Goal: Use online tool/utility

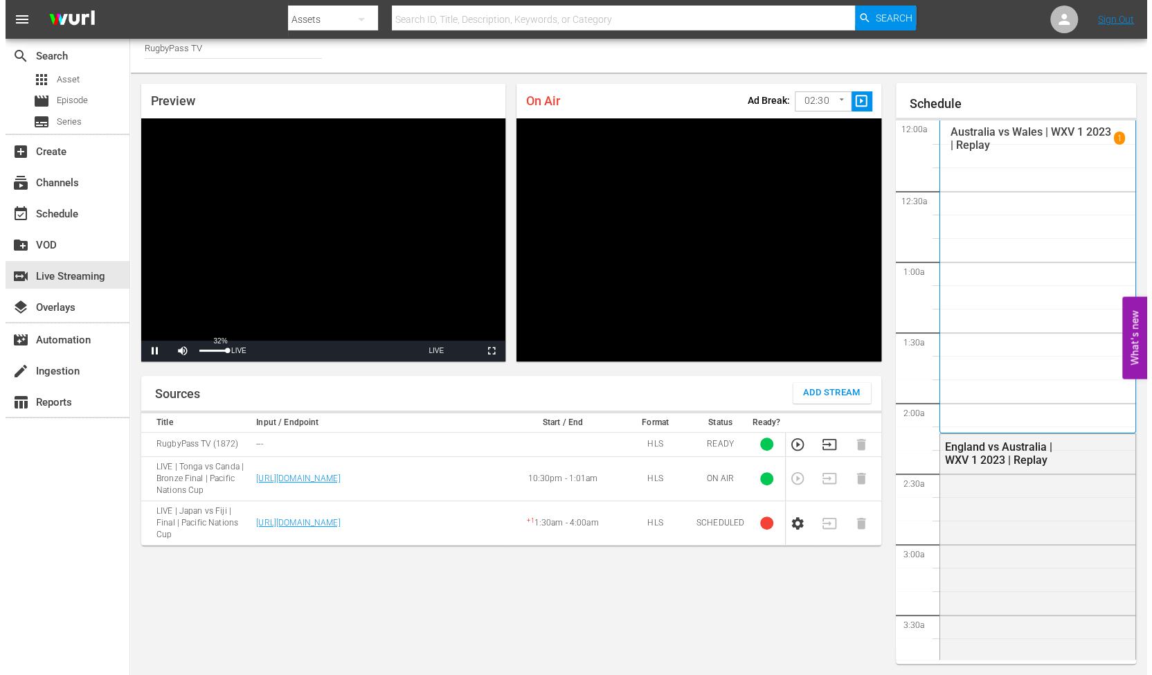
scroll to position [2896, 0]
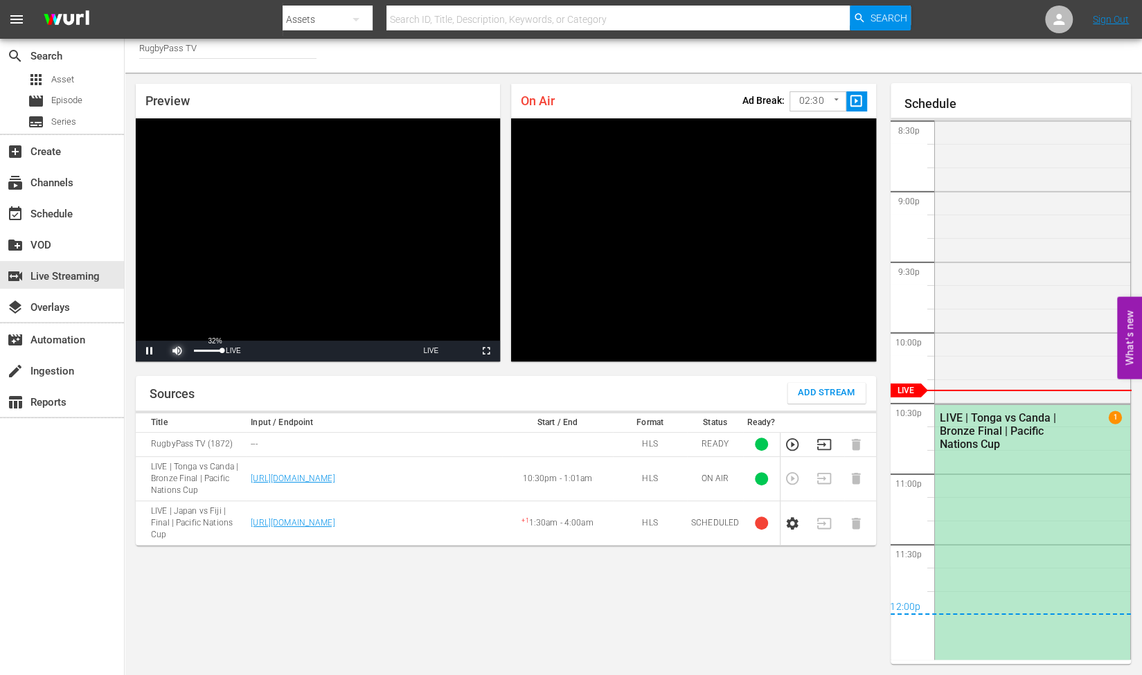
click at [177, 351] on span "Video Player" at bounding box center [177, 351] width 0 height 0
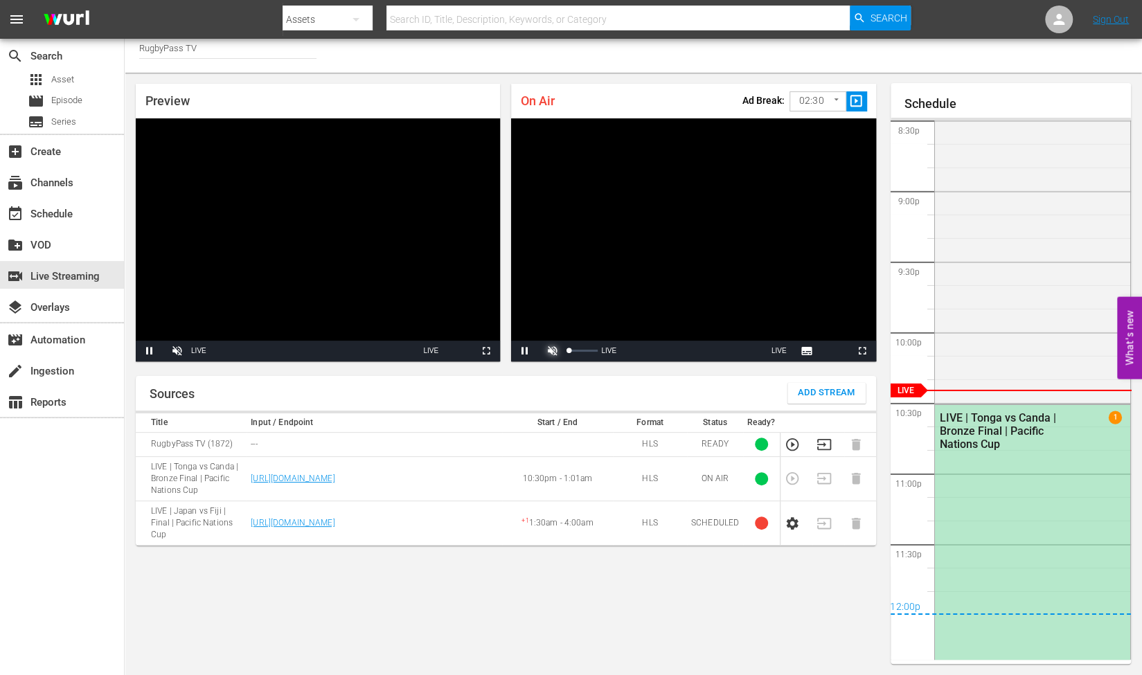
click at [553, 351] on span "Video Player" at bounding box center [553, 351] width 0 height 0
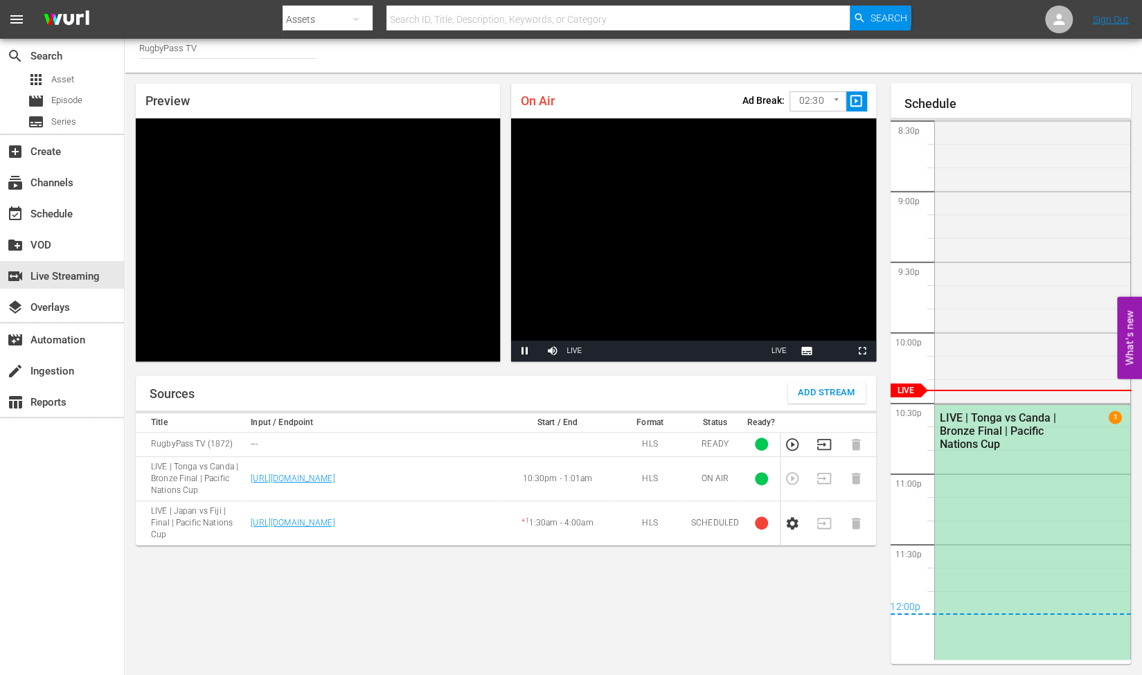
click at [821, 100] on body "menu Search By Assets Search ID, Title, Description, Keywords, or Category Sear…" at bounding box center [571, 329] width 1142 height 675
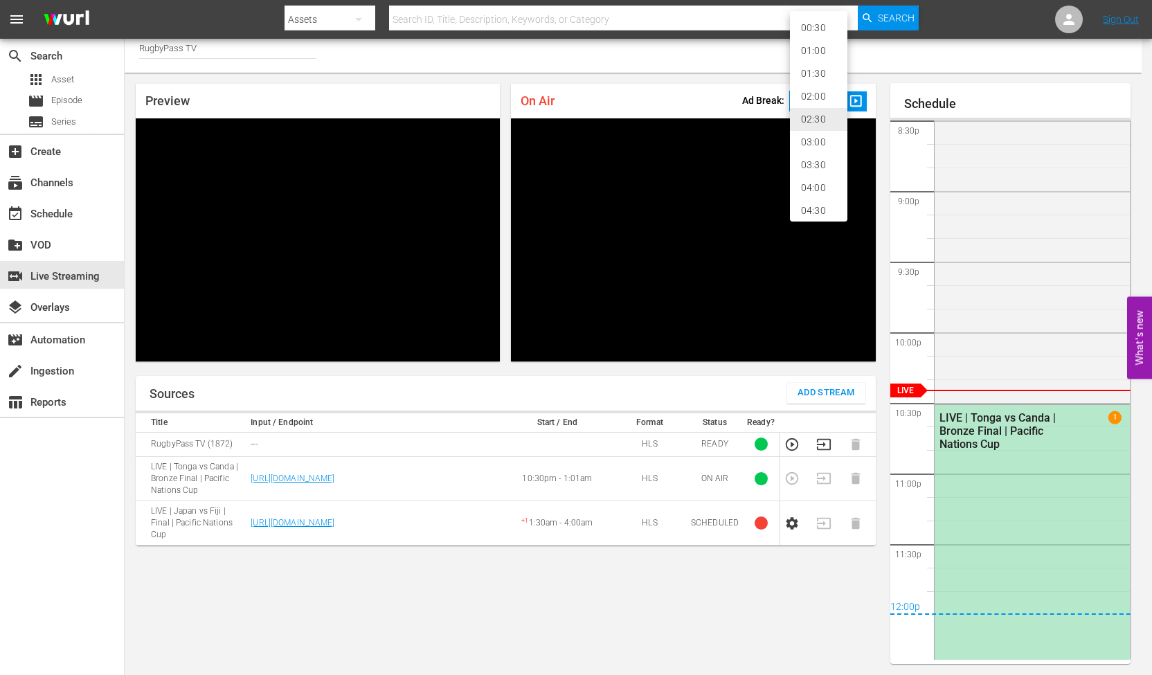
scroll to position [29, 0]
click at [809, 206] on li "05:00" at bounding box center [818, 204] width 57 height 23
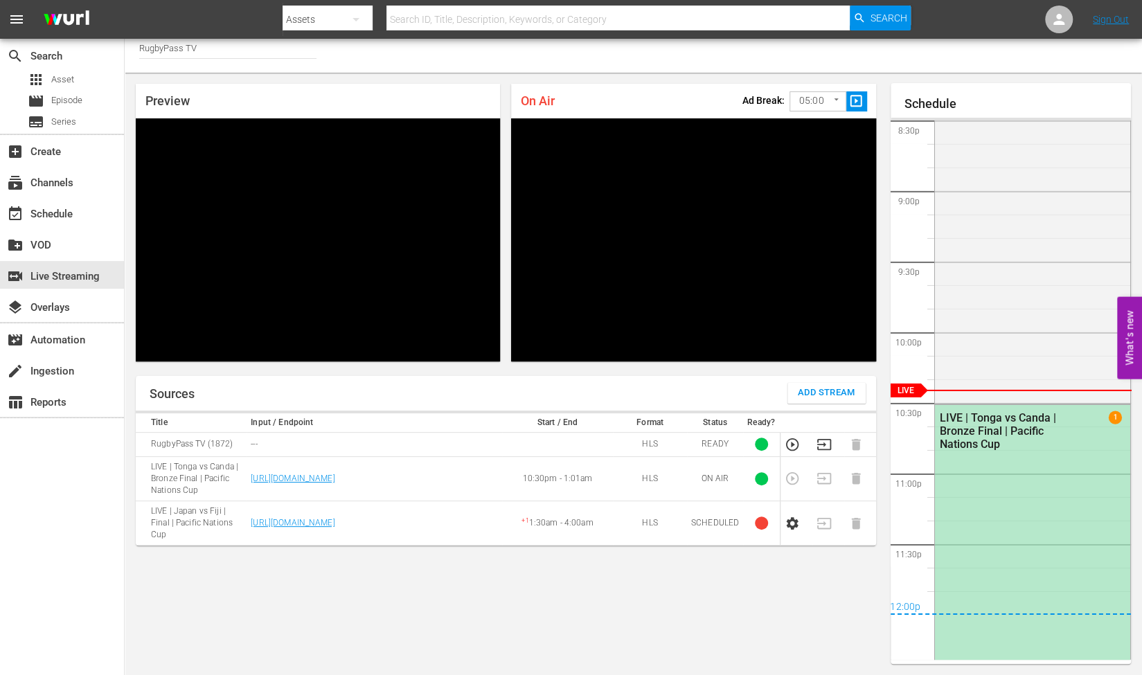
click at [682, 99] on div "On Air Ad Break: 05:00 300 ​ slideshow_sharp" at bounding box center [693, 101] width 364 height 35
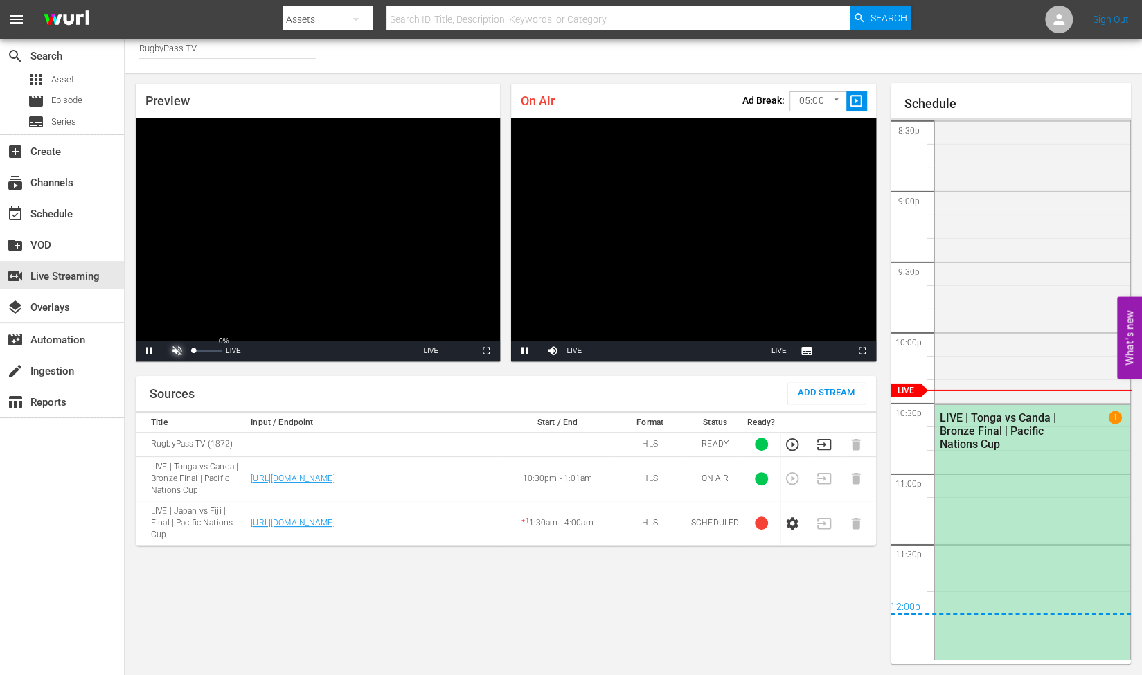
click at [177, 351] on span "Video Player" at bounding box center [177, 351] width 0 height 0
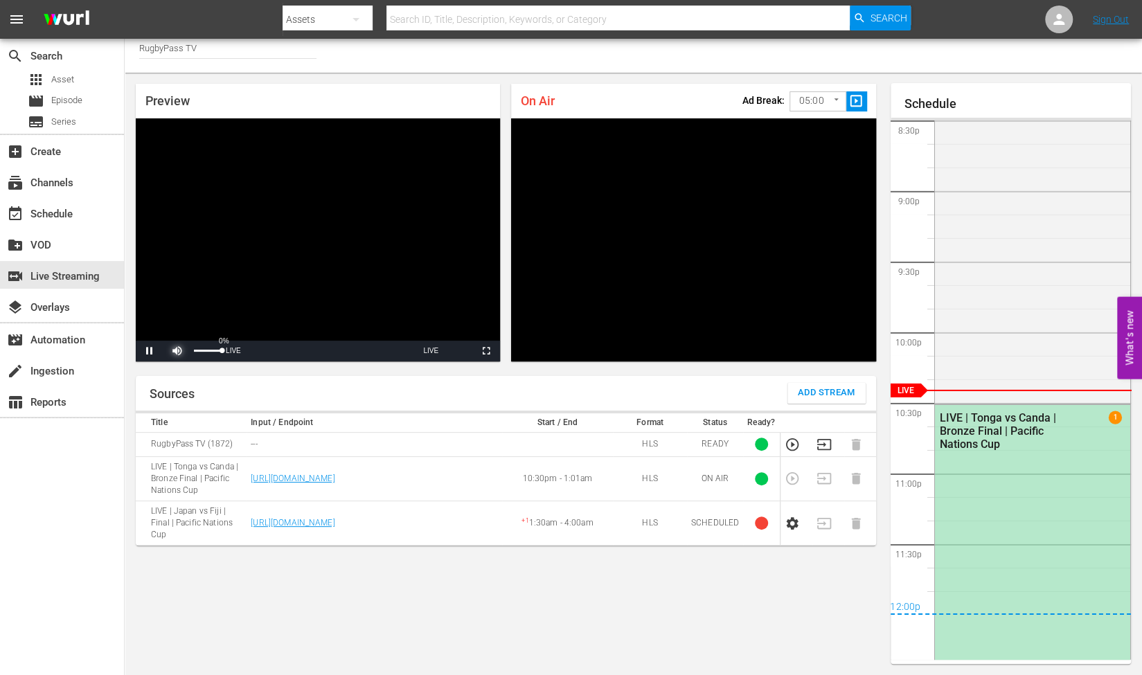
click at [177, 351] on span "Video Player" at bounding box center [177, 351] width 0 height 0
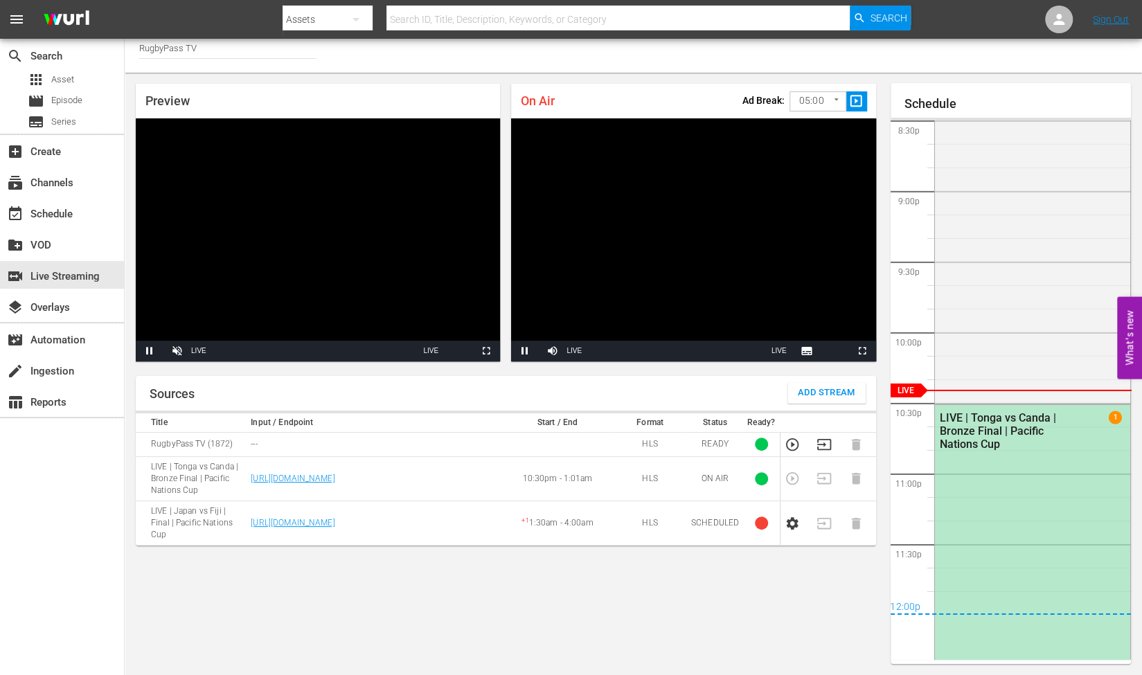
click at [510, 62] on div "Channel Title RugbyPass TV" at bounding box center [633, 52] width 1017 height 42
click at [177, 351] on span "Video Player" at bounding box center [177, 351] width 0 height 0
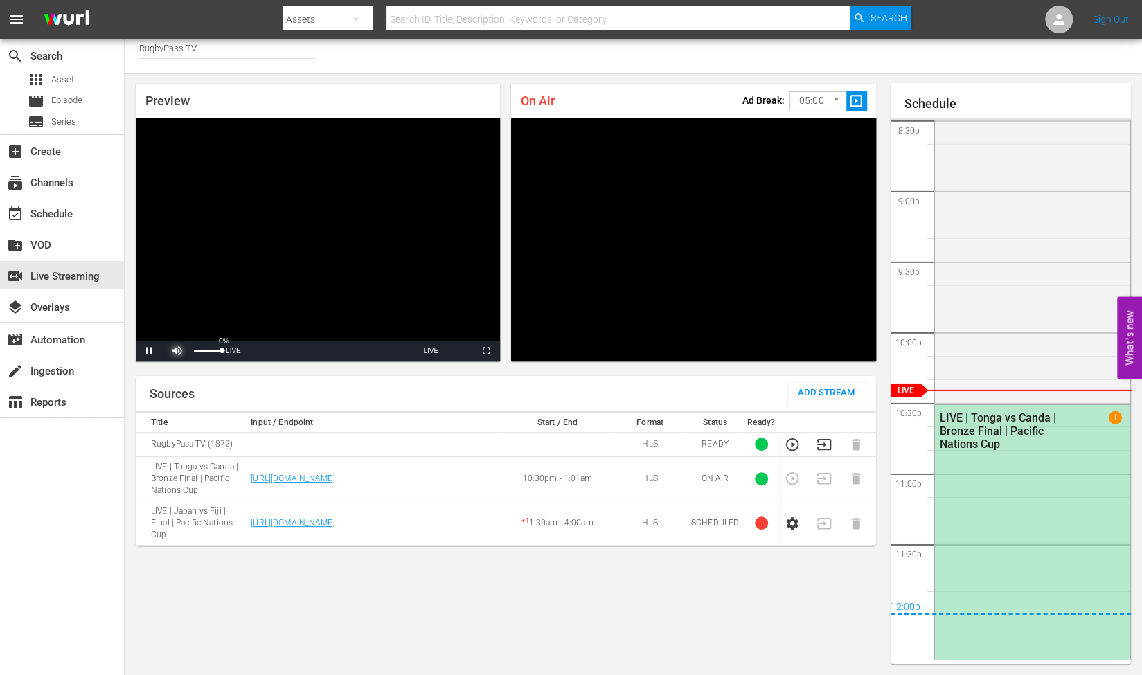
click at [177, 351] on span "Video Player" at bounding box center [177, 351] width 0 height 0
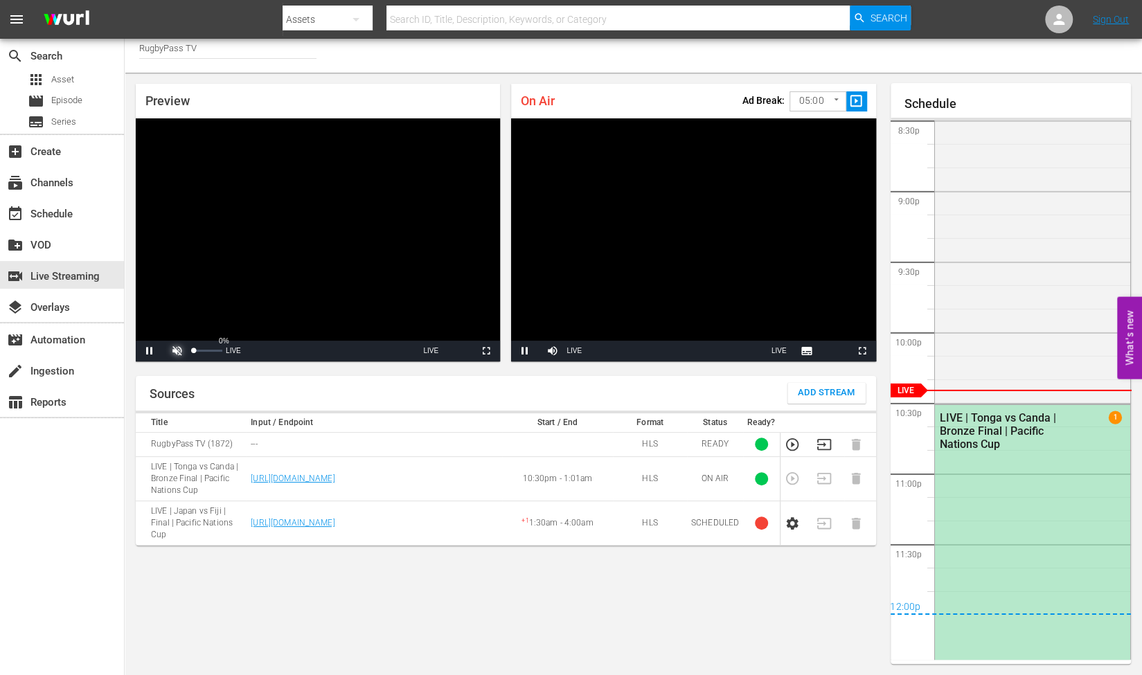
click at [177, 351] on span "Video Player" at bounding box center [177, 351] width 0 height 0
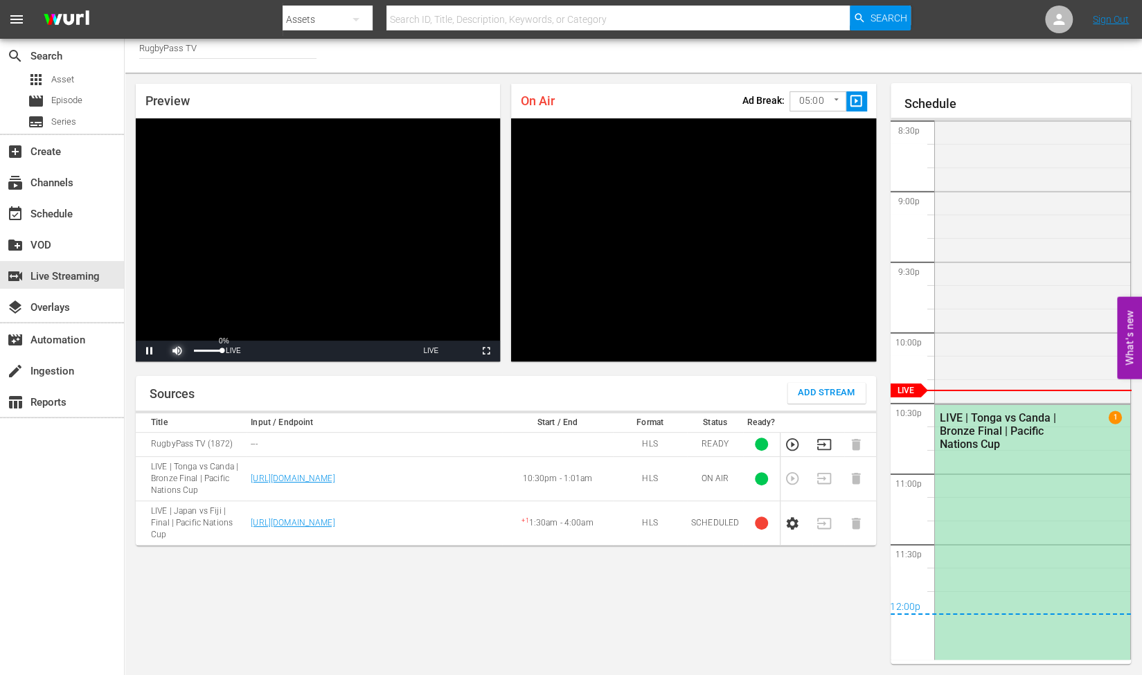
click at [177, 351] on span "Video Player" at bounding box center [177, 351] width 0 height 0
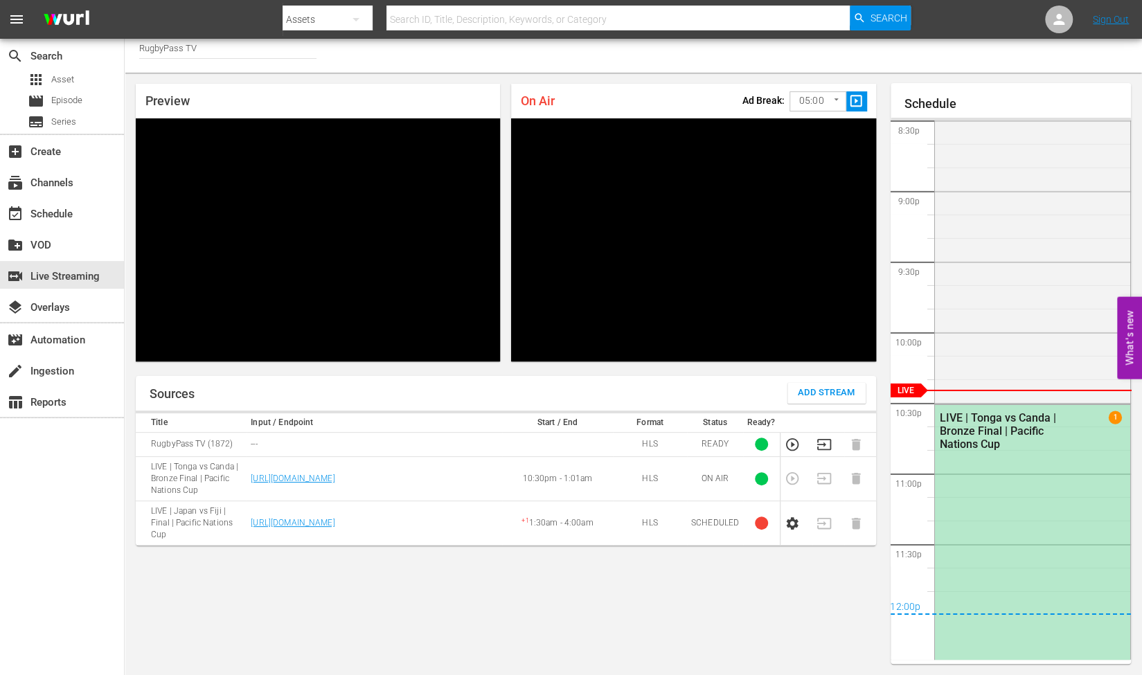
click at [860, 100] on span "slideshow_sharp" at bounding box center [856, 101] width 16 height 16
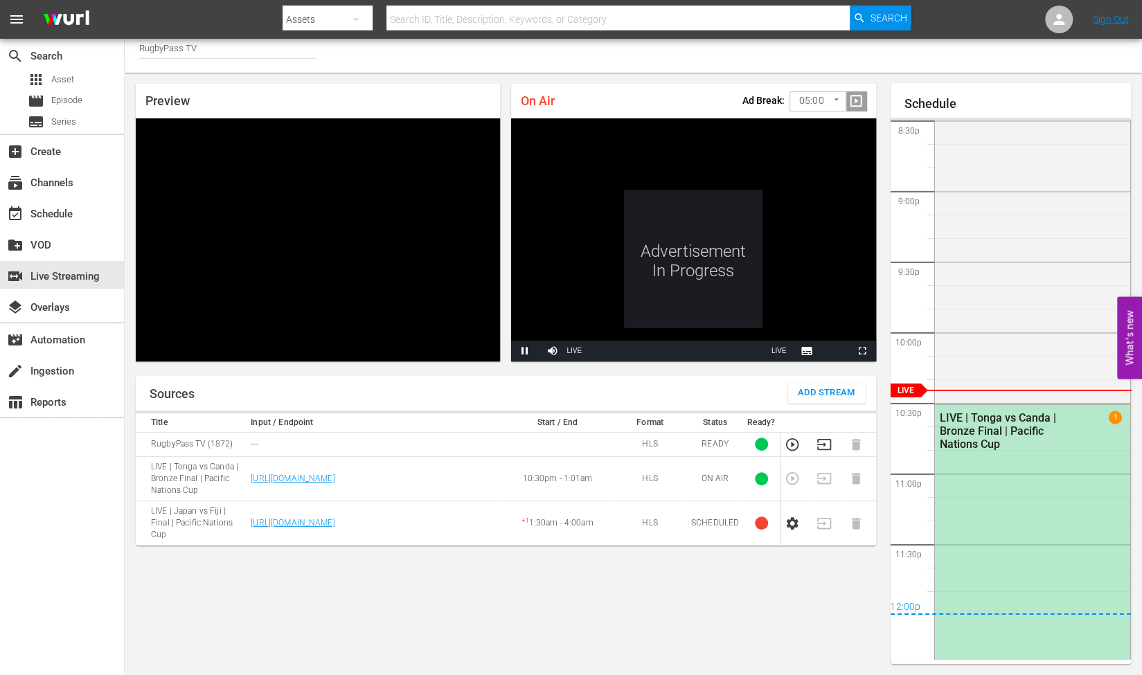
click at [825, 97] on body "menu Search By Assets Search ID, Title, Description, Keywords, or Category Sear…" at bounding box center [571, 329] width 1142 height 675
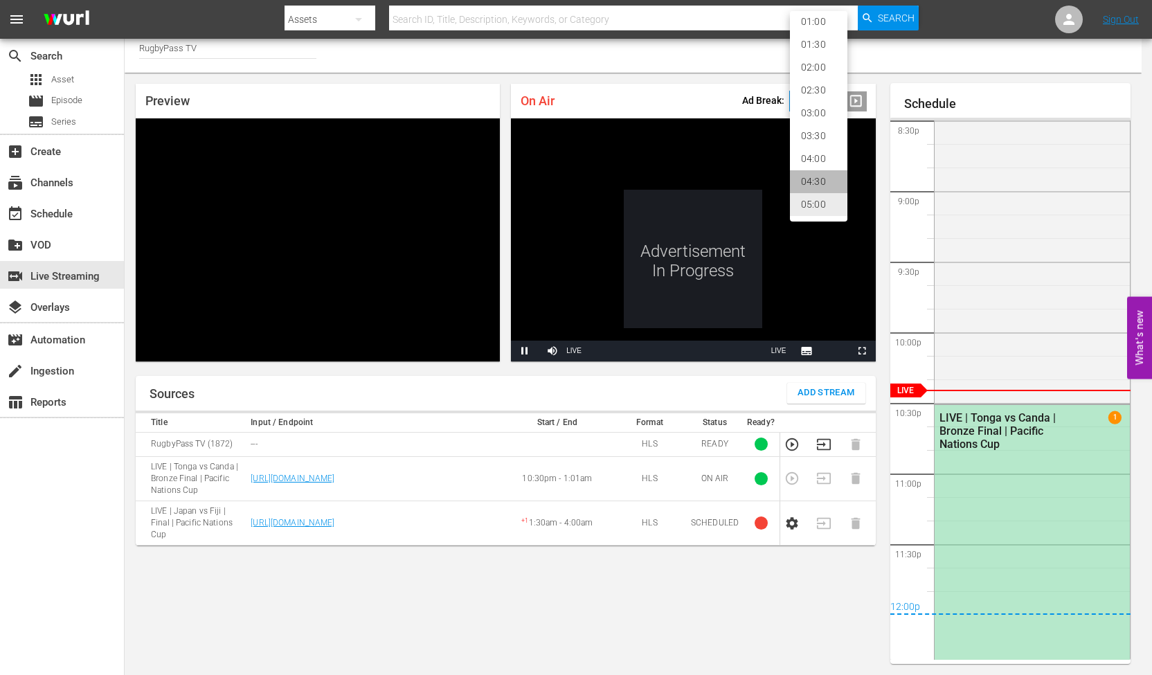
click at [822, 184] on li "04:30" at bounding box center [818, 181] width 57 height 23
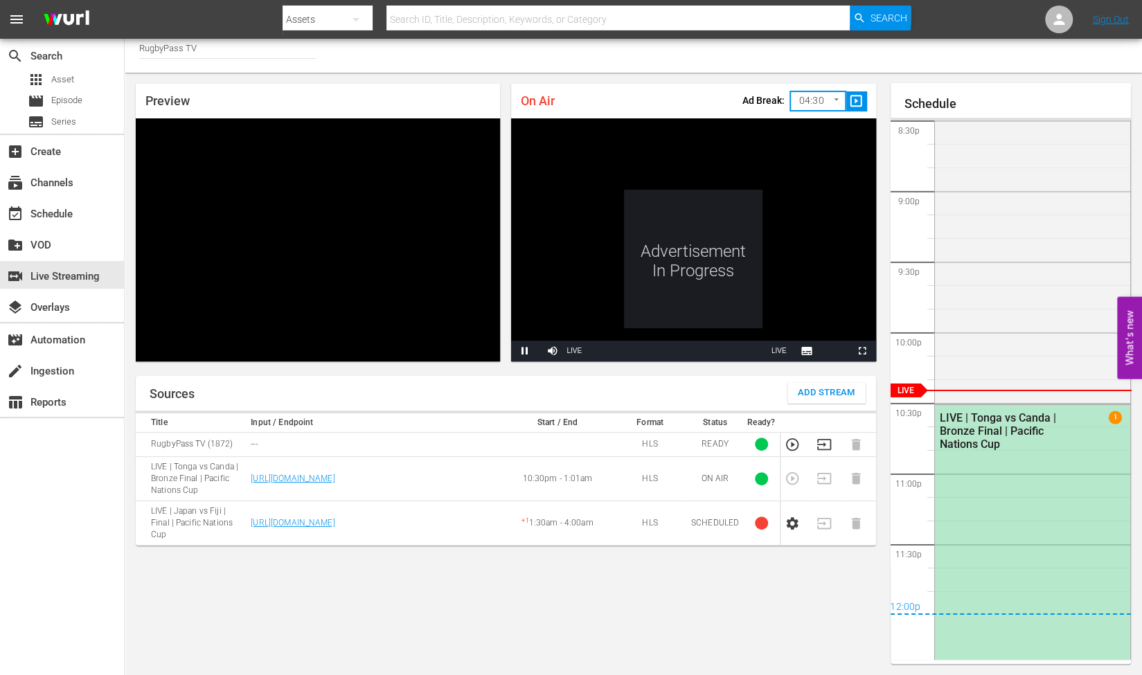
click at [735, 101] on div "On Air Ad Break: 04:30 270 ​ slideshow_sharp" at bounding box center [693, 101] width 364 height 35
click at [821, 96] on body "menu Search By Assets Search ID, Title, Description, Keywords, or Category Sear…" at bounding box center [571, 329] width 1142 height 675
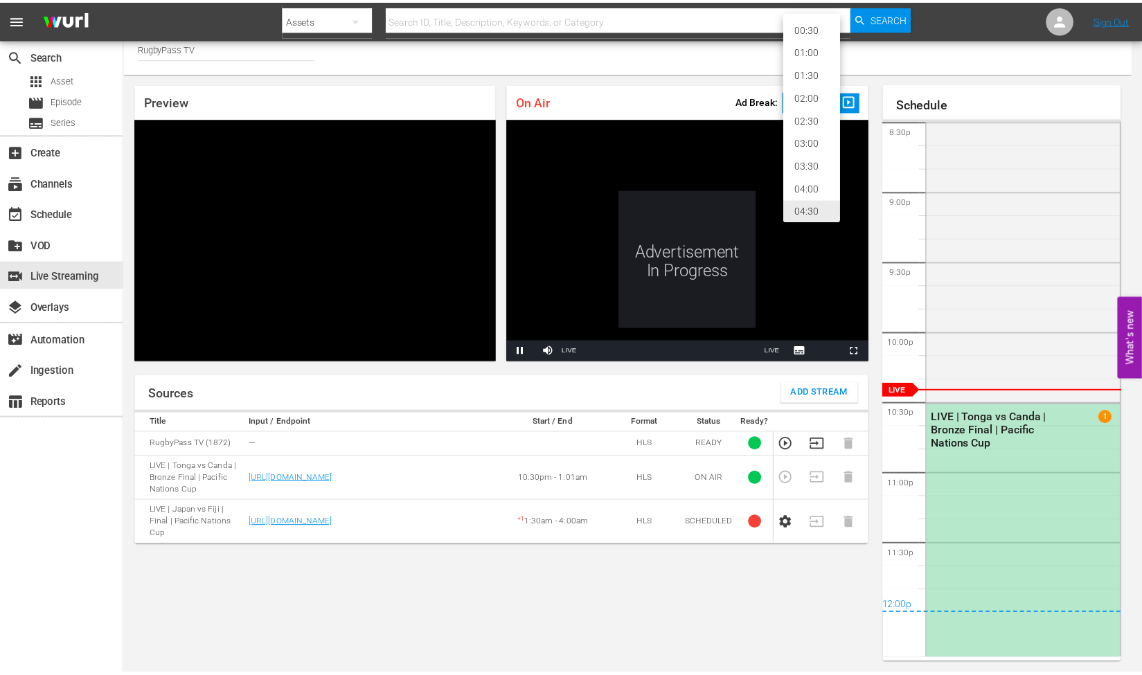
scroll to position [1, 0]
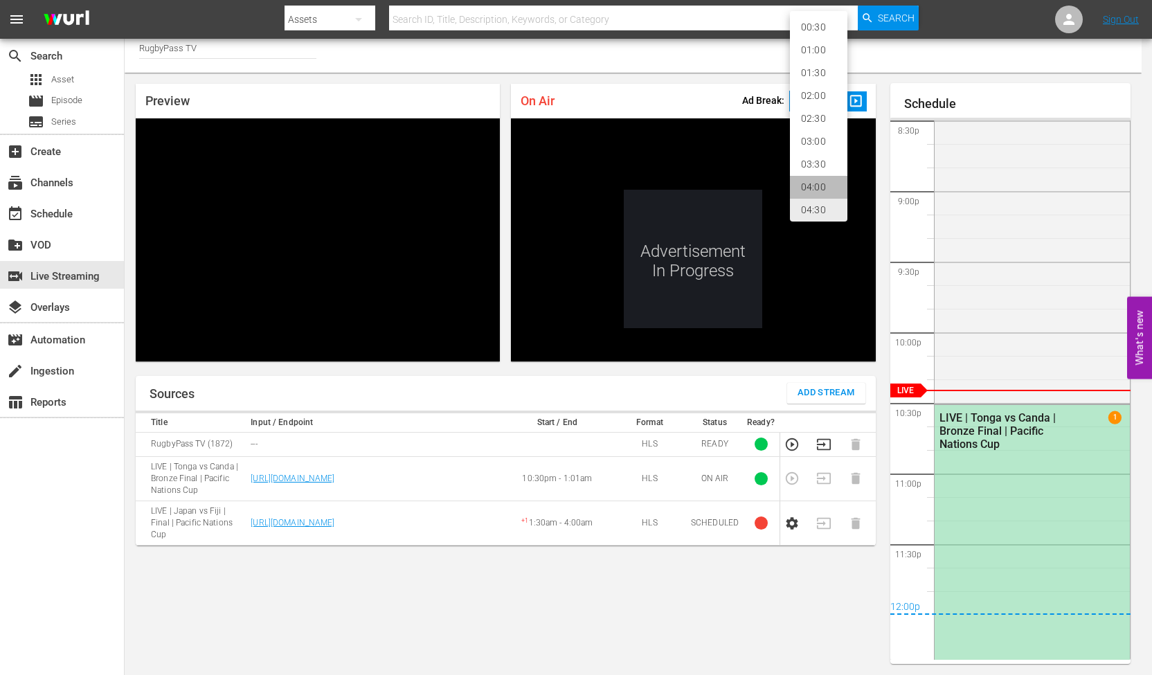
click at [816, 185] on li "04:00" at bounding box center [818, 187] width 57 height 23
type input "240"
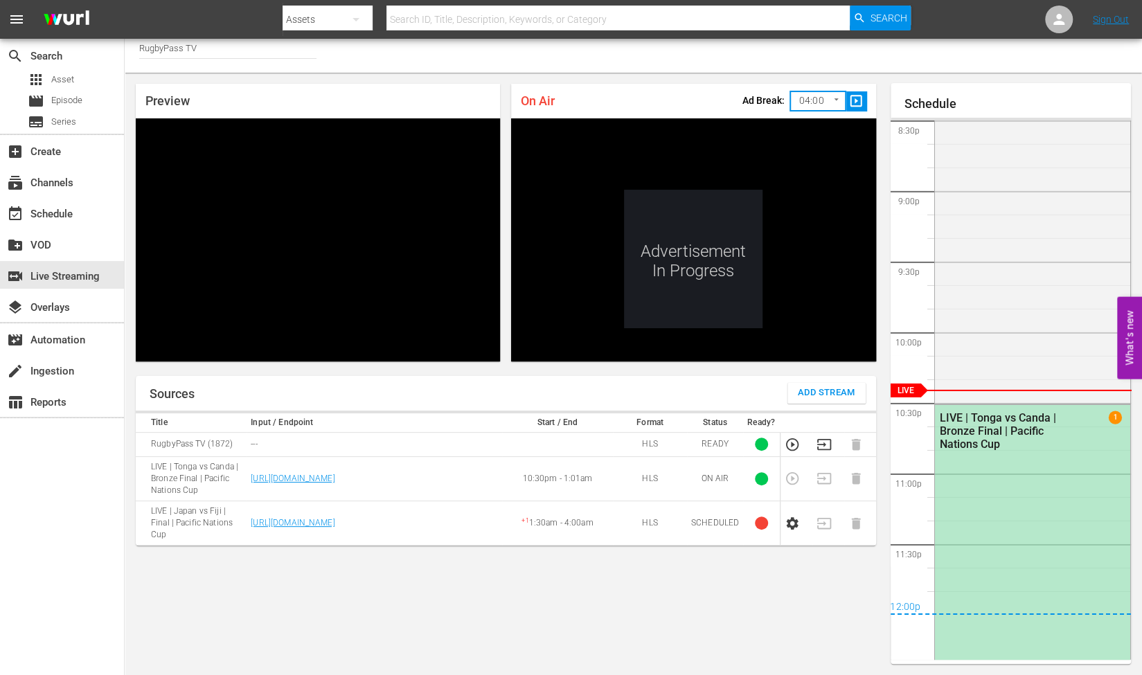
click at [710, 105] on div "On Air Ad Break: 04:00 240 ​ slideshow_sharp" at bounding box center [693, 101] width 364 height 35
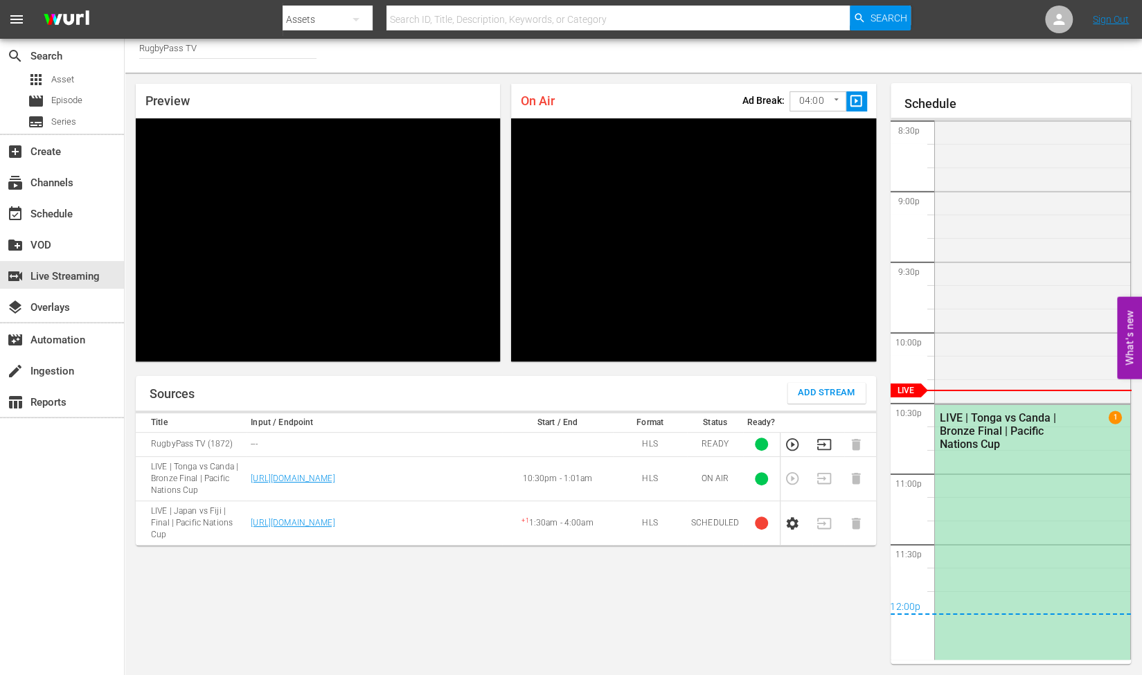
click at [855, 102] on span "slideshow_sharp" at bounding box center [856, 101] width 16 height 16
